Goal: Information Seeking & Learning: Learn about a topic

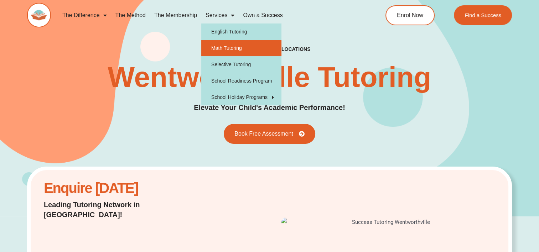
click at [226, 47] on link "Math Tutoring" at bounding box center [241, 48] width 80 height 16
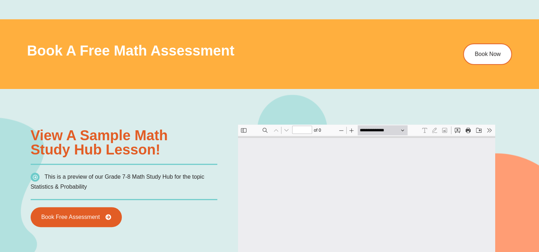
scroll to position [427, 0]
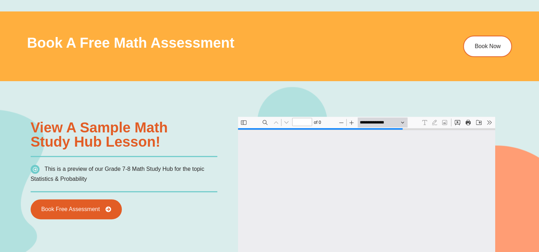
type input "*"
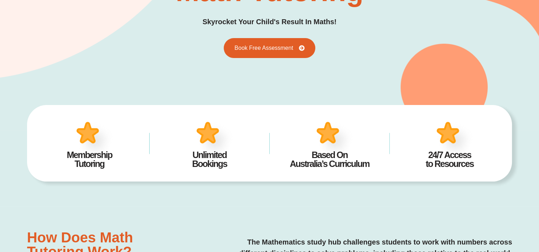
scroll to position [0, 0]
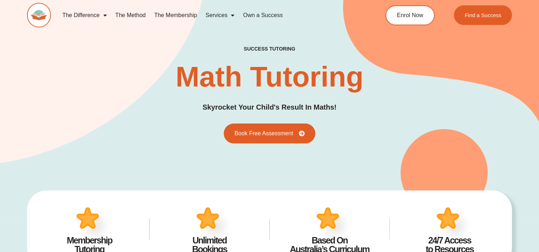
click at [168, 17] on link "The Membership" at bounding box center [175, 15] width 51 height 16
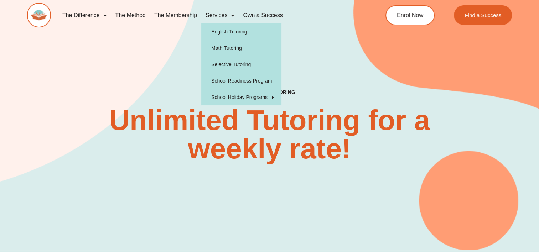
click at [214, 15] on link "Services" at bounding box center [219, 15] width 37 height 16
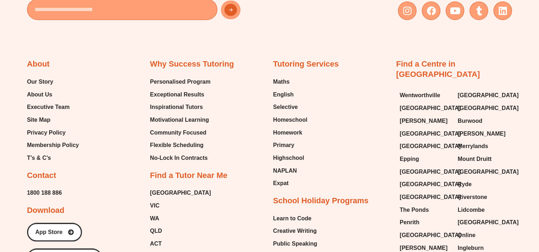
scroll to position [625, 0]
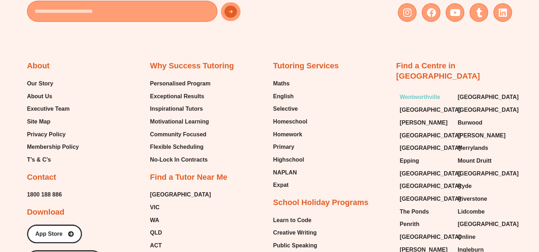
click at [436, 92] on span "Wentworthville" at bounding box center [420, 97] width 41 height 11
